Goal: Information Seeking & Learning: Learn about a topic

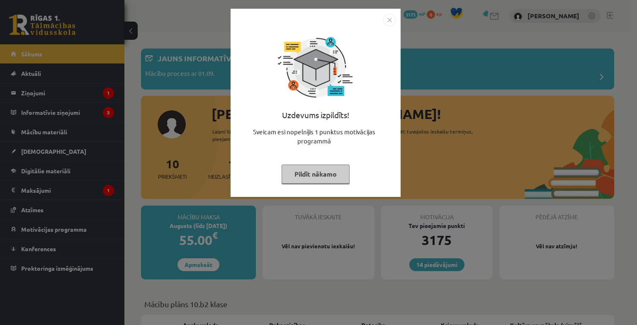
click at [314, 177] on button "Pildīt nākamo" at bounding box center [316, 174] width 68 height 19
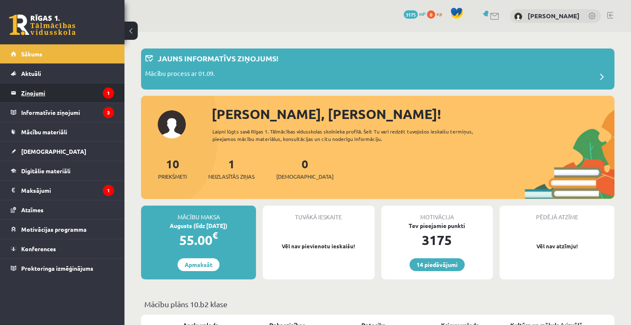
click at [30, 93] on legend "Ziņojumi 1" at bounding box center [67, 92] width 93 height 19
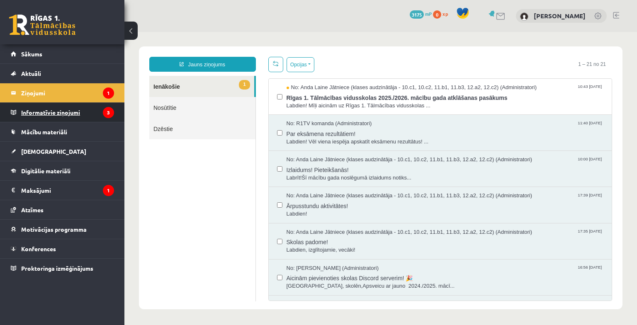
click at [71, 115] on legend "Informatīvie ziņojumi 3" at bounding box center [67, 112] width 93 height 19
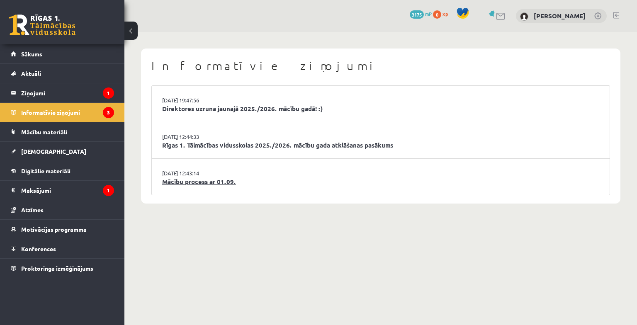
click at [193, 182] on link "Mācību process ar 01.09." at bounding box center [380, 182] width 437 height 10
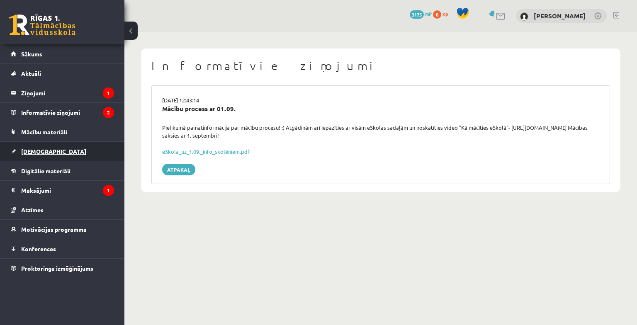
click at [42, 149] on span "[DEMOGRAPHIC_DATA]" at bounding box center [53, 151] width 65 height 7
